Goal: Transaction & Acquisition: Obtain resource

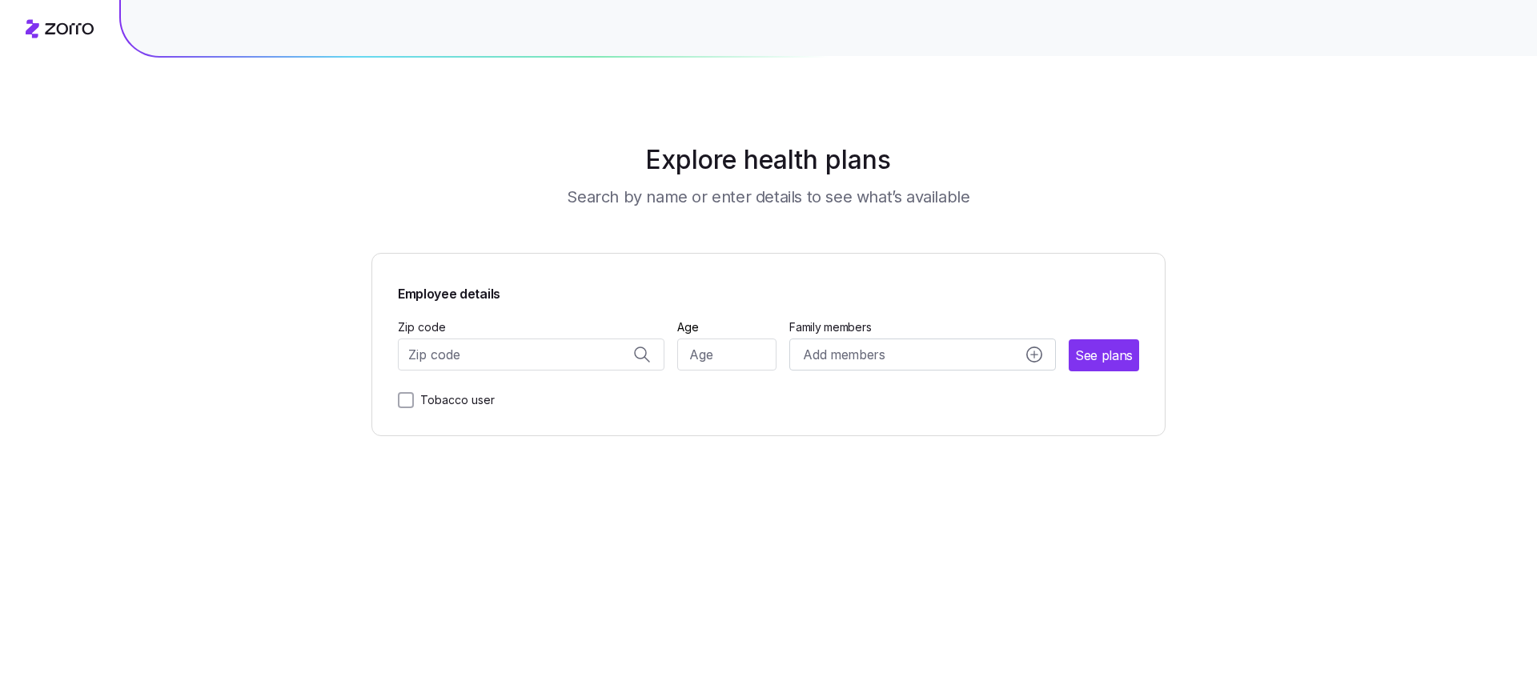
click at [435, 334] on label "Zip code" at bounding box center [422, 328] width 48 height 18
click at [435, 339] on input "Zip code" at bounding box center [531, 355] width 267 height 32
click at [436, 341] on input "Zip code" at bounding box center [531, 355] width 267 height 32
click at [476, 396] on span "02115, [GEOGRAPHIC_DATA], [GEOGRAPHIC_DATA]" at bounding box center [528, 398] width 224 height 20
type input "02115, [GEOGRAPHIC_DATA], [GEOGRAPHIC_DATA]"
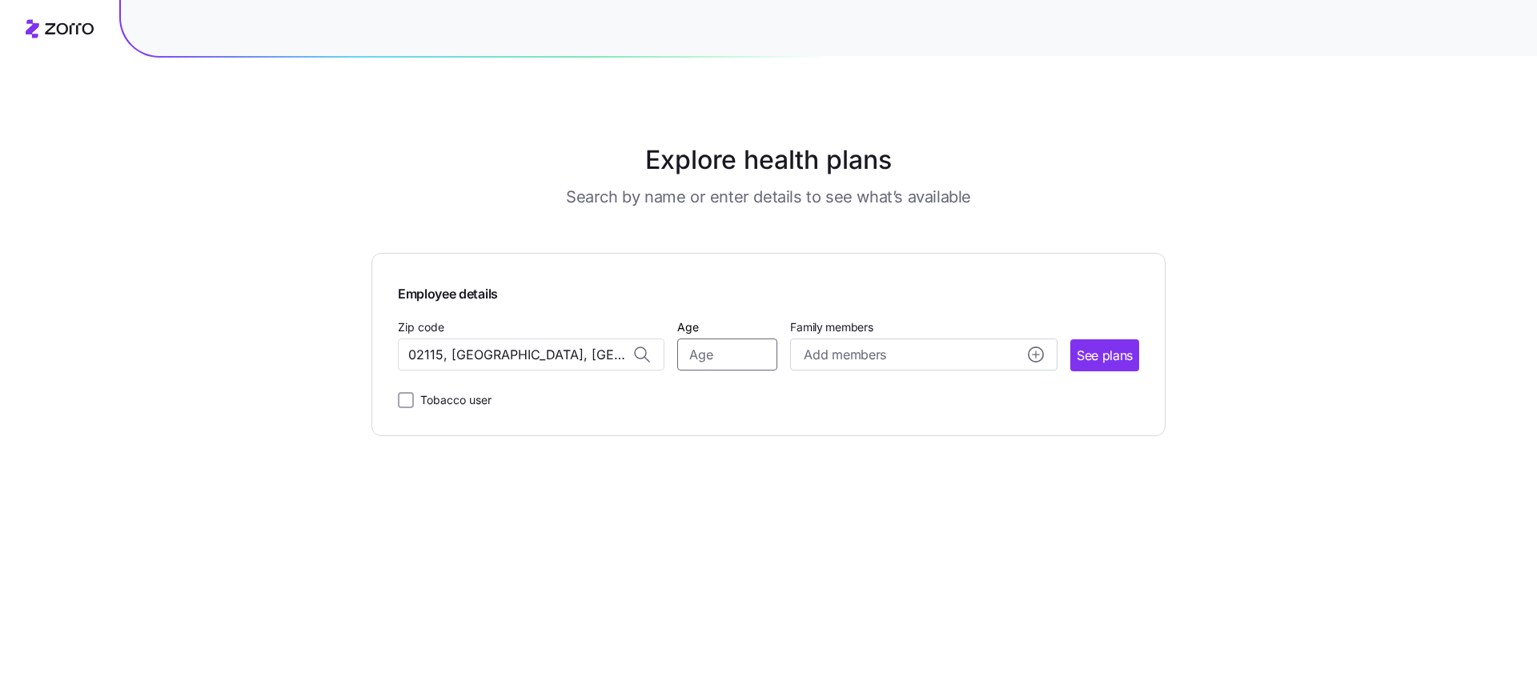
click at [721, 363] on input "Age" at bounding box center [727, 355] width 100 height 32
type input "35"
click at [1114, 359] on span "See plans" at bounding box center [1105, 356] width 56 height 20
